Goal: Task Accomplishment & Management: Complete application form

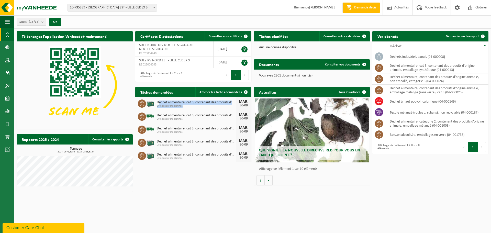
drag, startPoint x: 159, startPoint y: 102, endPoint x: 191, endPoint y: 108, distance: 32.3
click at [191, 108] on div "Déchet alimentaire, cat 3, contenant des produits d'origine animale, emballage …" at bounding box center [193, 103] width 116 height 13
click at [473, 36] on span "Demander un transport" at bounding box center [462, 36] width 33 height 3
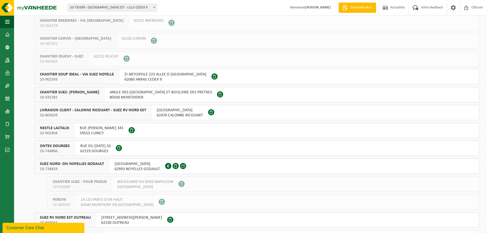
scroll to position [27, 0]
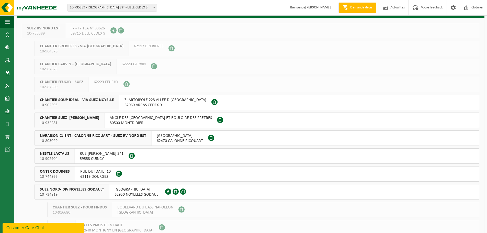
click at [154, 102] on span "ZI ARTOIPOLE 223 ALLEE D ALLEMAGNE" at bounding box center [166, 99] width 82 height 5
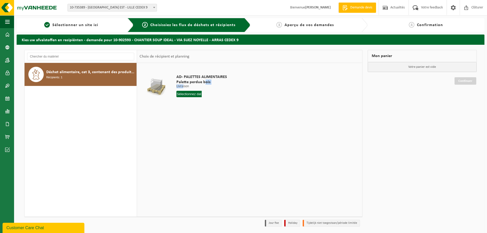
drag, startPoint x: 183, startPoint y: 84, endPoint x: 209, endPoint y: 83, distance: 26.4
click at [206, 84] on div "AD- PALETTES ALIMENTAIRES Palette perdue bois Livraison Livraison Livraison 1 N…" at bounding box center [202, 87] width 56 height 36
click at [245, 80] on td "AD- PALETTES ALIMENTAIRES Palette perdue bois Livraison Livraison Livraison 1 N…" at bounding box center [266, 86] width 187 height 43
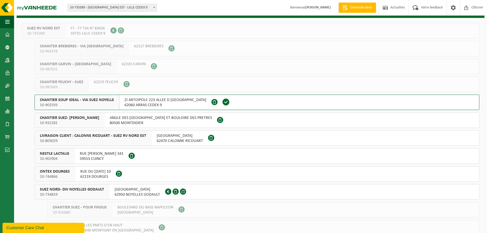
scroll to position [52, 0]
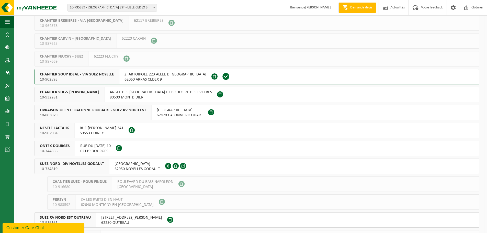
click at [97, 165] on span "SUEZ NORD- DIV NOYELLES GODAULT" at bounding box center [72, 163] width 64 height 5
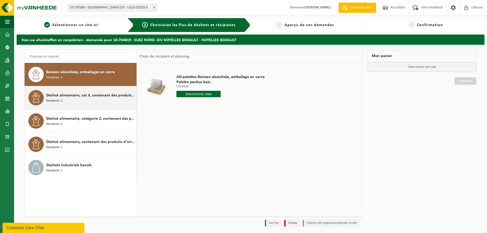
click at [98, 100] on div "Déchet alimentaire, cat 3, contenant des produits d'origine animale, emballage …" at bounding box center [90, 97] width 89 height 15
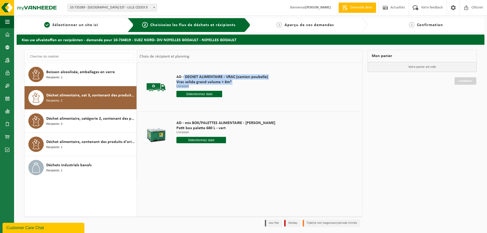
drag, startPoint x: 184, startPoint y: 77, endPoint x: 257, endPoint y: 85, distance: 73.3
click at [257, 85] on div "AD - DECHET ALIMENTAIRE - VRAC (camion poubelle) Vrac solide grand volume > 6m³…" at bounding box center [222, 87] width 97 height 36
click at [186, 101] on div "AD - DECHET ALIMENTAIRE - VRAC (camion poubelle) Vrac solide grand volume > 6m³…" at bounding box center [222, 87] width 97 height 36
drag, startPoint x: 80, startPoint y: 96, endPoint x: 90, endPoint y: 96, distance: 10.3
click at [90, 96] on span "Déchet alimentaire, cat 3, contenant des produits d'origine animale, emballage …" at bounding box center [90, 95] width 89 height 6
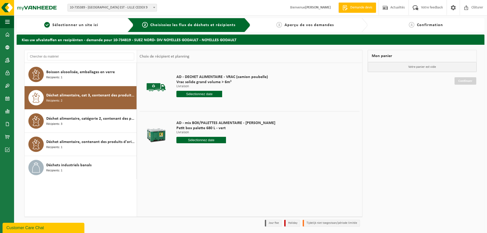
click at [188, 94] on input "text" at bounding box center [199, 94] width 46 height 6
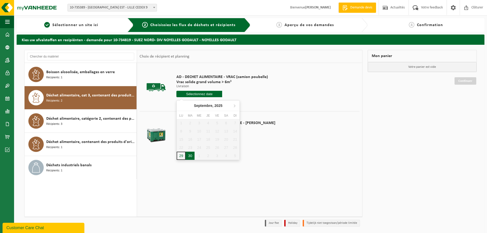
click at [189, 154] on div "30" at bounding box center [190, 156] width 9 height 8
type input "à partir de 2025-09-30"
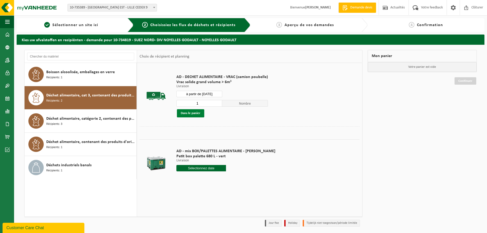
click at [194, 112] on button "Dans le panier" at bounding box center [190, 113] width 27 height 8
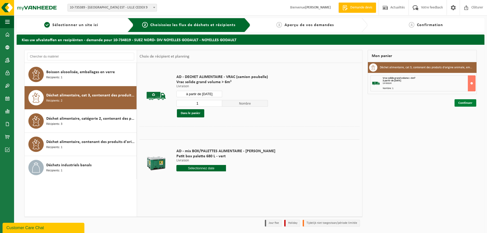
click at [461, 104] on link "Continuer" at bounding box center [466, 102] width 22 height 7
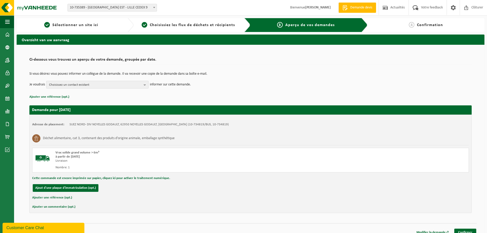
click at [130, 85] on span "Choisissez un contact existant" at bounding box center [95, 85] width 93 height 8
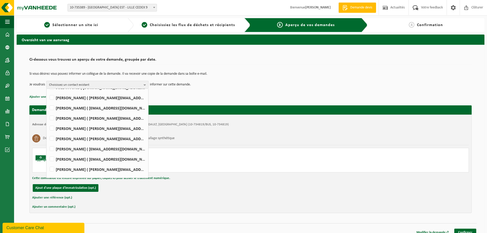
scroll to position [51, 0]
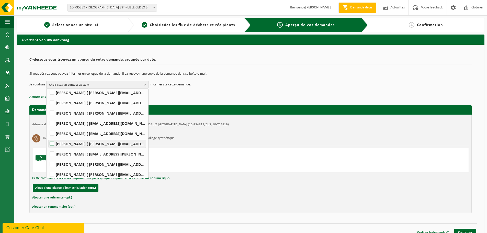
click at [86, 143] on label "Mathieu PEYRONNET ( mathieu.peyronnet@suez.com )" at bounding box center [97, 144] width 97 height 8
click at [48, 137] on input "Mathieu PEYRONNET ( mathieu.peyronnet@suez.com )" at bounding box center [48, 137] width 0 height 0
checkbox input "true"
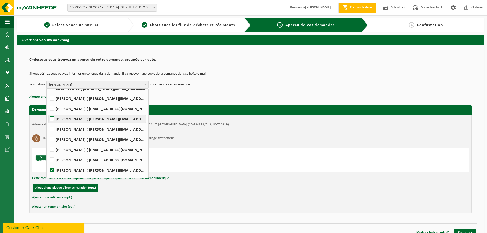
scroll to position [0, 0]
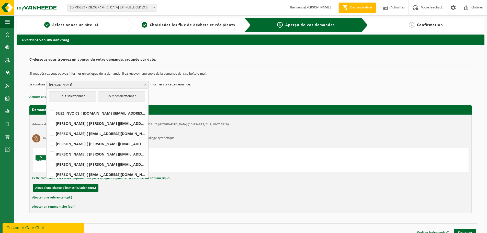
click at [163, 91] on div "Si vous désirez vous pouvez informer un collègue de la demande. Il va recevoir …" at bounding box center [250, 80] width 442 height 27
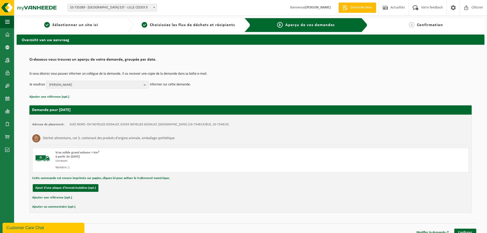
click at [130, 84] on span "Mathieu PEYRONNET" at bounding box center [95, 85] width 93 height 8
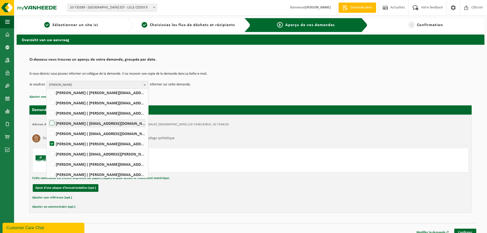
scroll to position [54, 0]
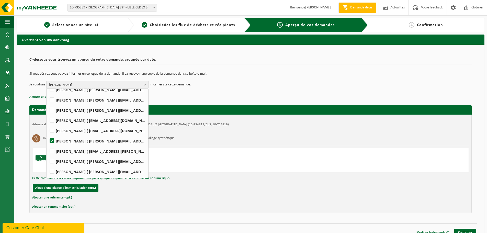
click at [195, 98] on p "Ajouter une référence (opt.)" at bounding box center [250, 97] width 442 height 7
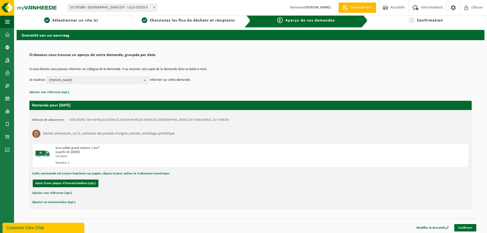
scroll to position [6, 0]
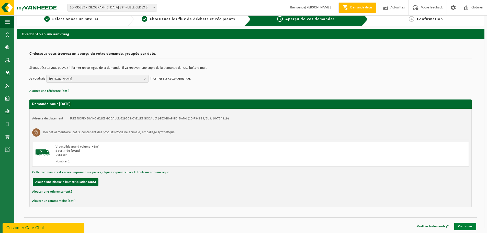
click at [463, 225] on link "Confirmer" at bounding box center [465, 226] width 22 height 7
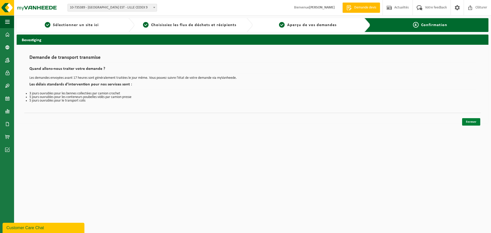
click at [470, 120] on link "Fermer" at bounding box center [471, 121] width 18 height 7
